Goal: Task Accomplishment & Management: Use online tool/utility

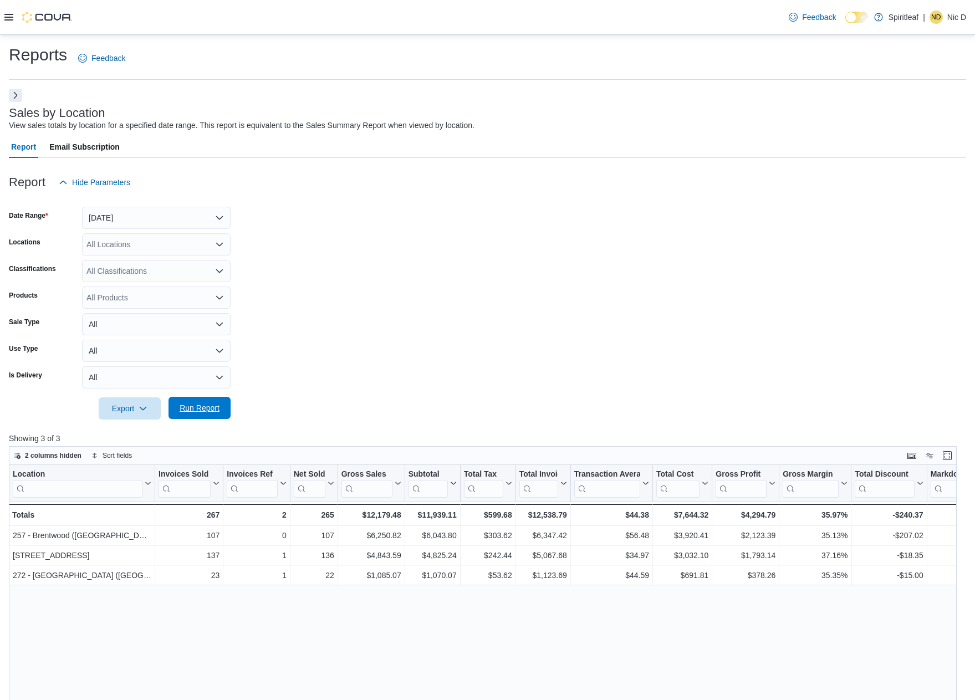
click at [202, 407] on span "Run Report" at bounding box center [200, 407] width 40 height 11
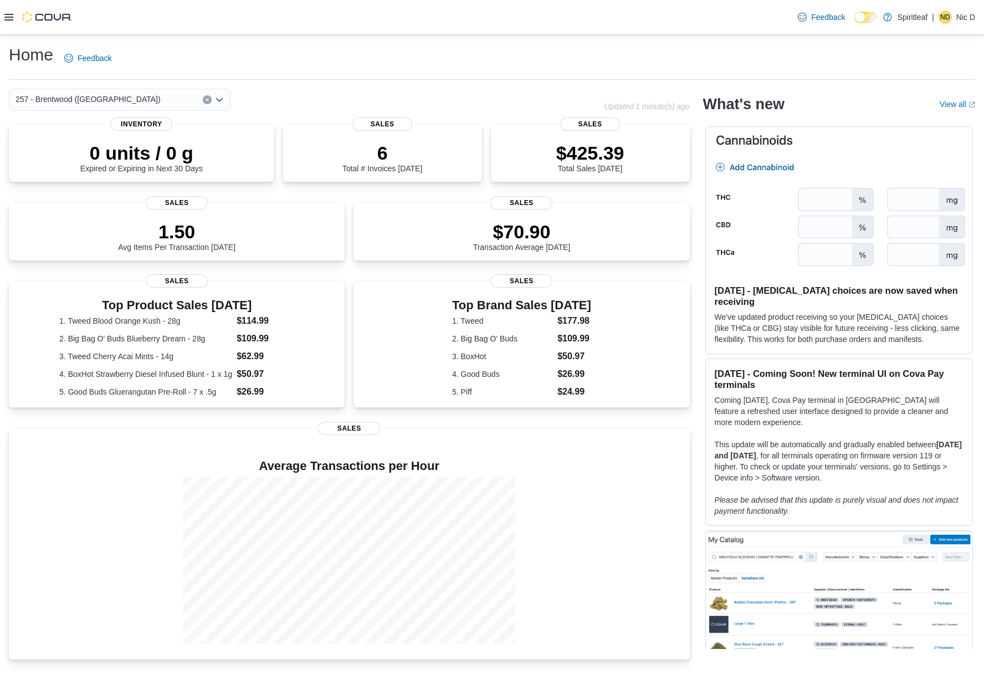
click at [11, 18] on icon at bounding box center [8, 17] width 9 height 7
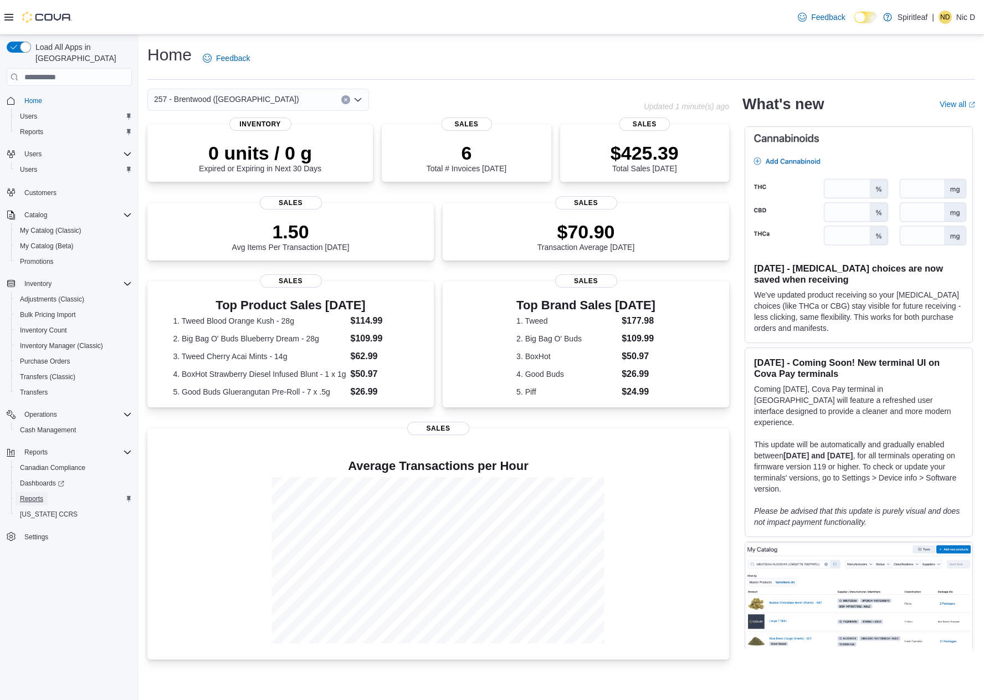
click at [37, 494] on span "Reports" at bounding box center [31, 498] width 23 height 9
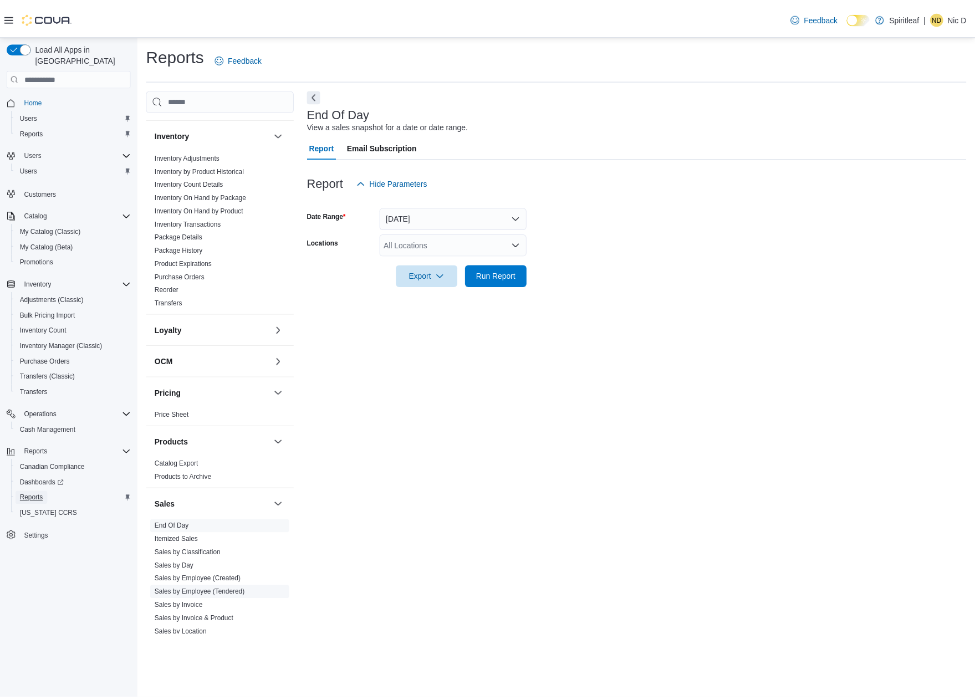
scroll to position [443, 0]
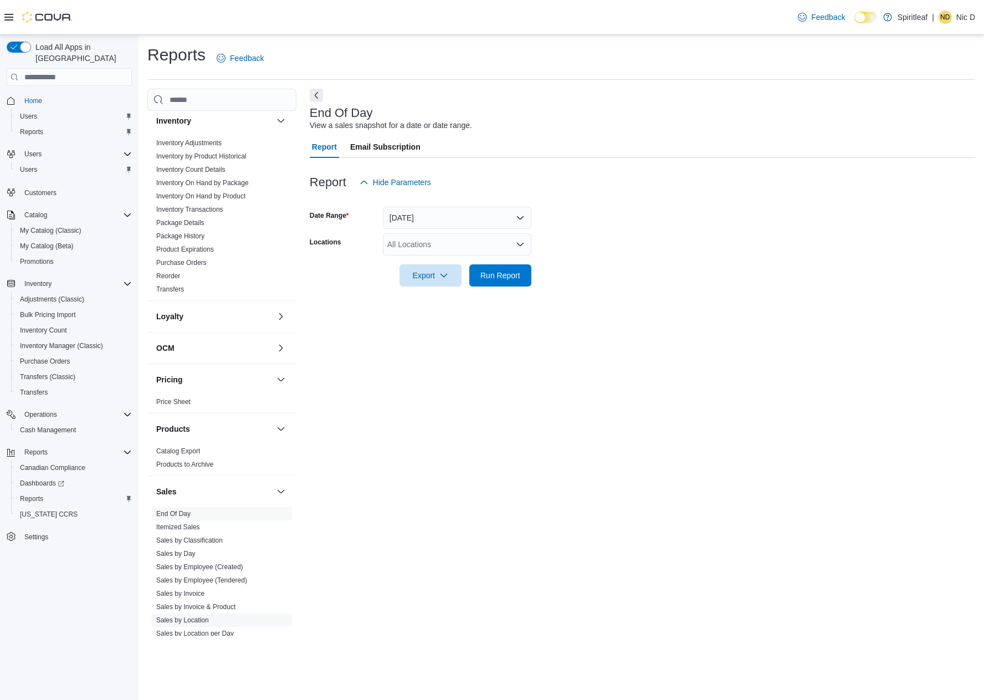
click at [193, 613] on span "Sales by Location" at bounding box center [222, 619] width 140 height 13
click at [193, 616] on link "Sales by Location" at bounding box center [182, 620] width 53 height 8
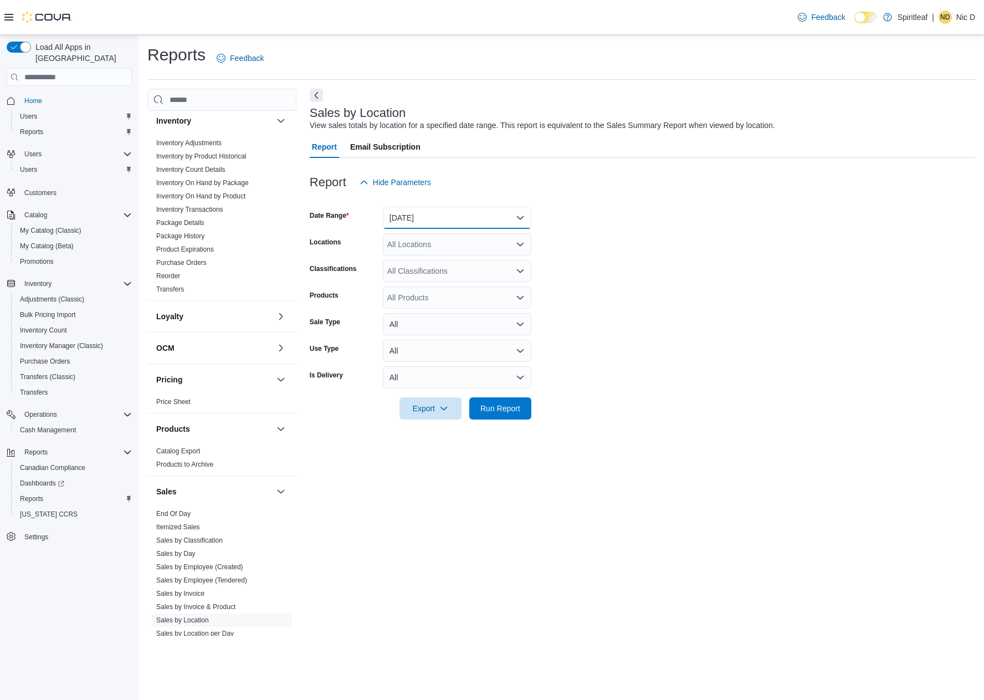
click at [419, 209] on button "Yesterday" at bounding box center [457, 218] width 149 height 22
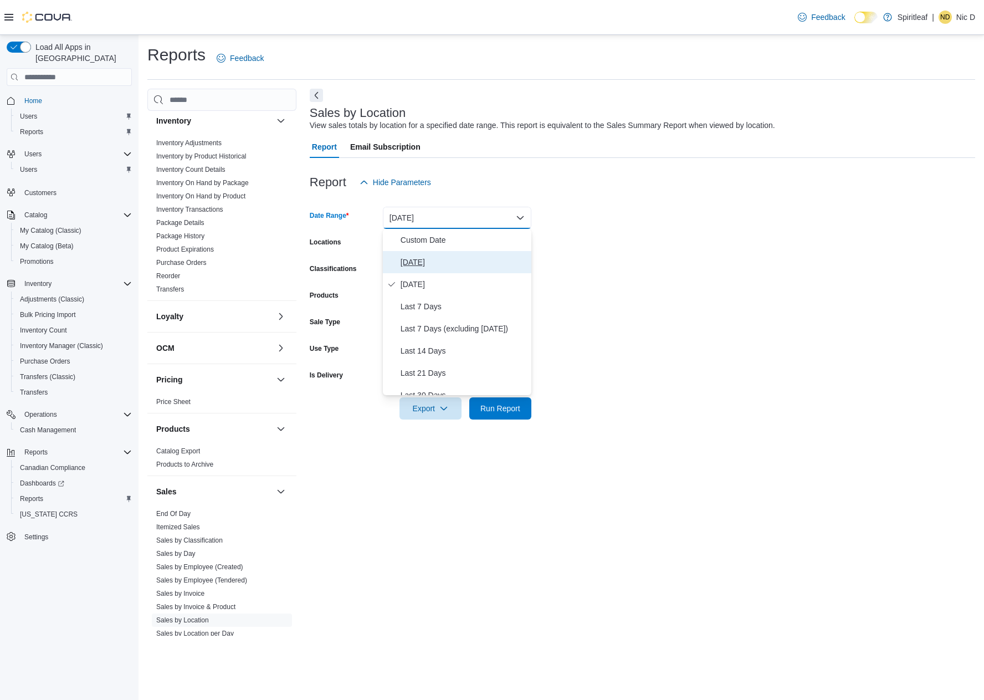
click at [415, 259] on span "[DATE]" at bounding box center [464, 261] width 126 height 13
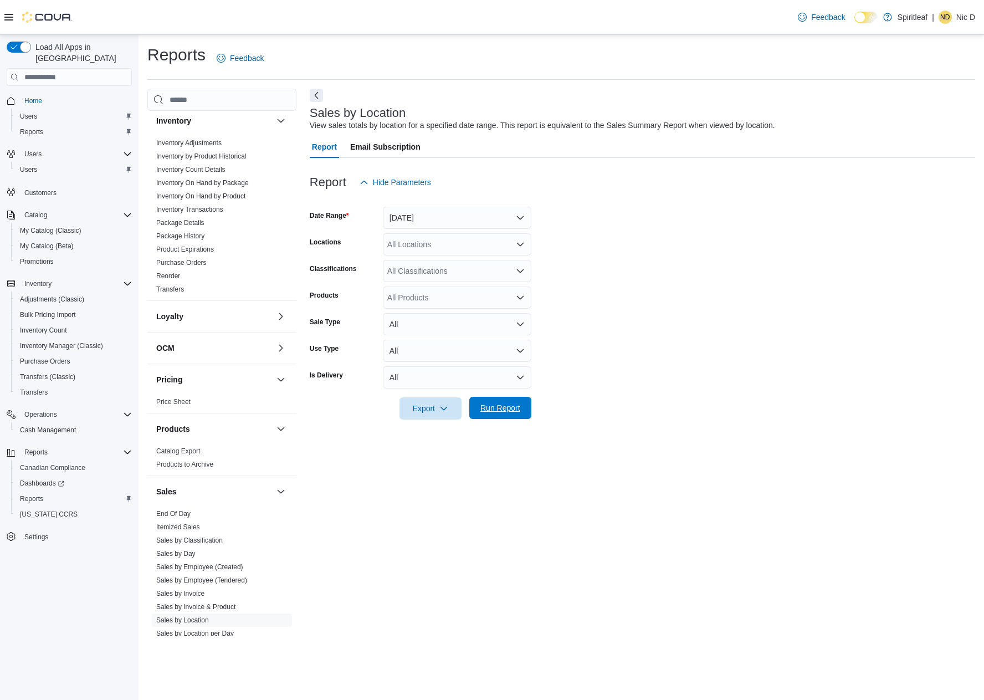
click at [516, 408] on span "Run Report" at bounding box center [500, 407] width 40 height 11
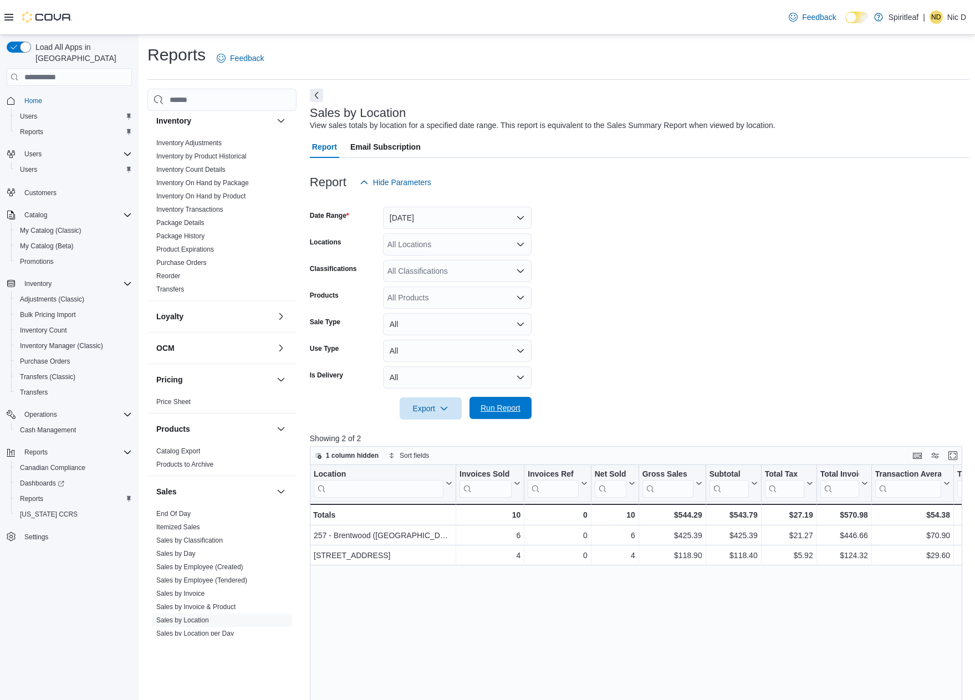
click at [517, 410] on span "Run Report" at bounding box center [500, 407] width 40 height 11
